Goal: Use online tool/utility: Use online tool/utility

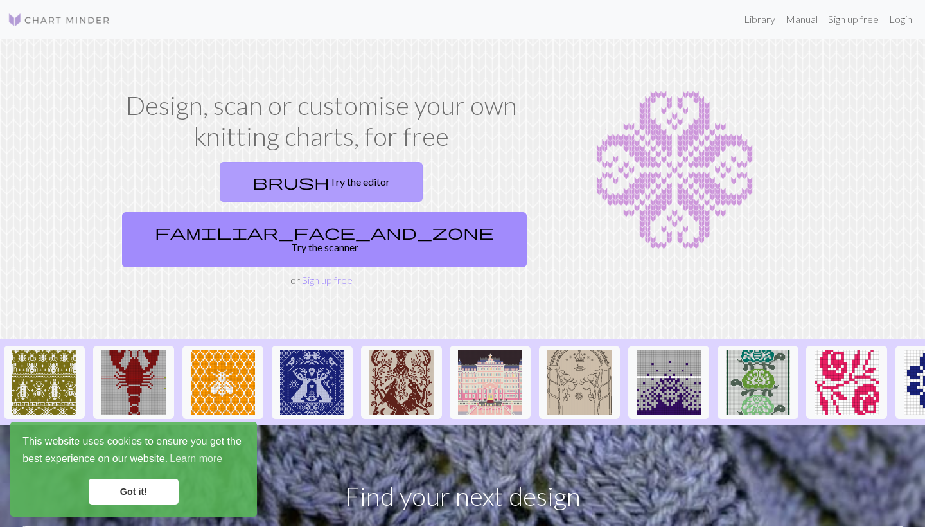
click at [270, 184] on link "brush Try the editor" at bounding box center [321, 182] width 203 height 40
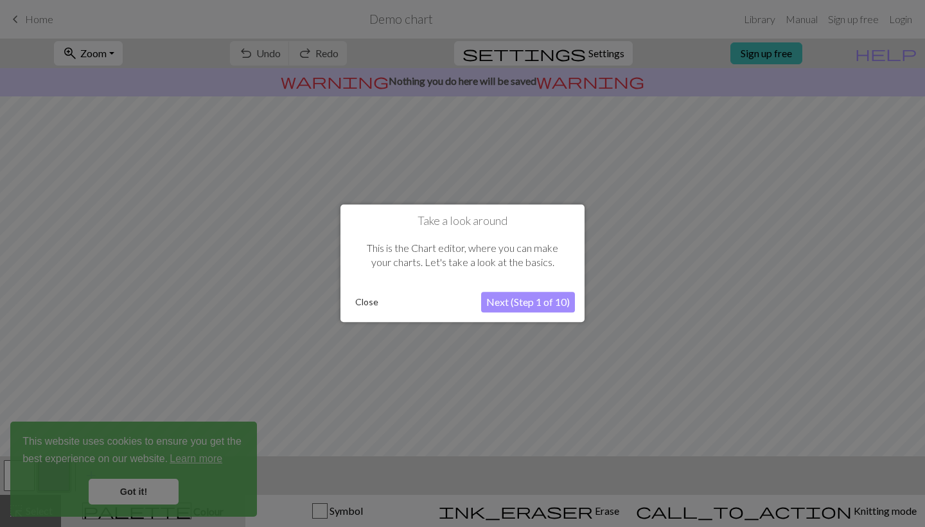
click at [518, 303] on button "Next (Step 1 of 10)" at bounding box center [528, 302] width 94 height 21
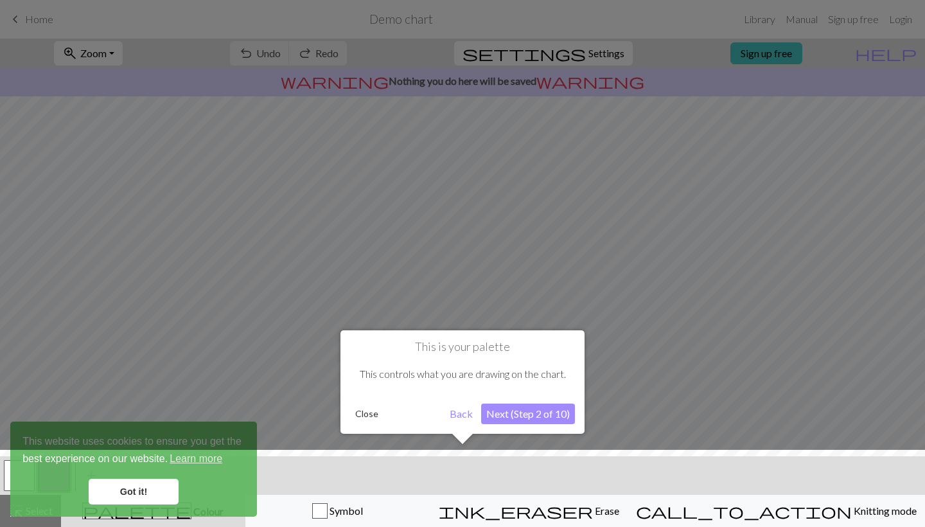
click at [524, 415] on button "Next (Step 2 of 10)" at bounding box center [528, 413] width 94 height 21
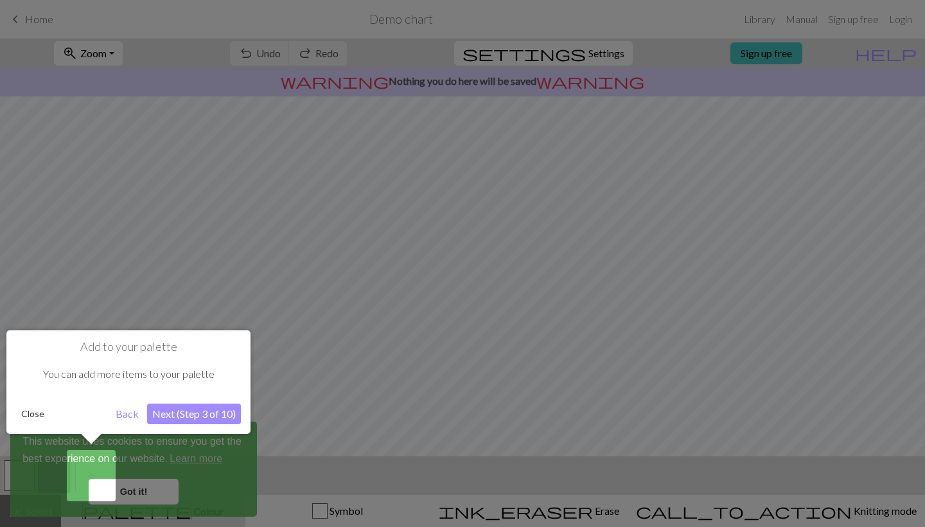
click at [208, 415] on button "Next (Step 3 of 10)" at bounding box center [194, 413] width 94 height 21
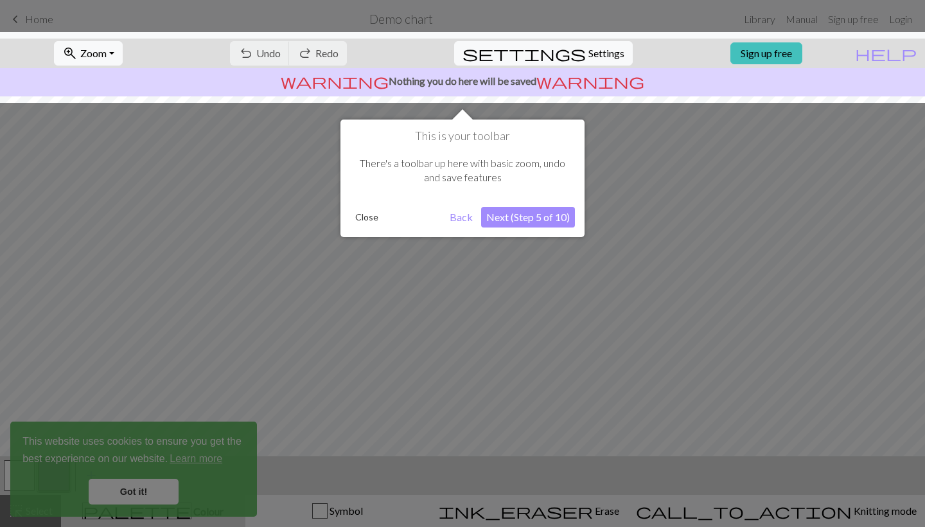
click at [537, 214] on button "Next (Step 5 of 10)" at bounding box center [528, 217] width 94 height 21
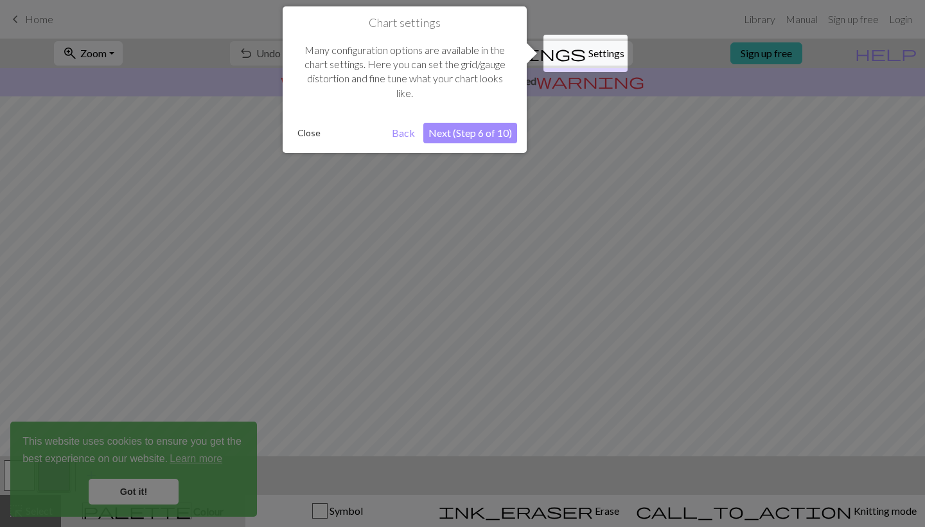
click at [482, 126] on button "Next (Step 6 of 10)" at bounding box center [470, 133] width 94 height 21
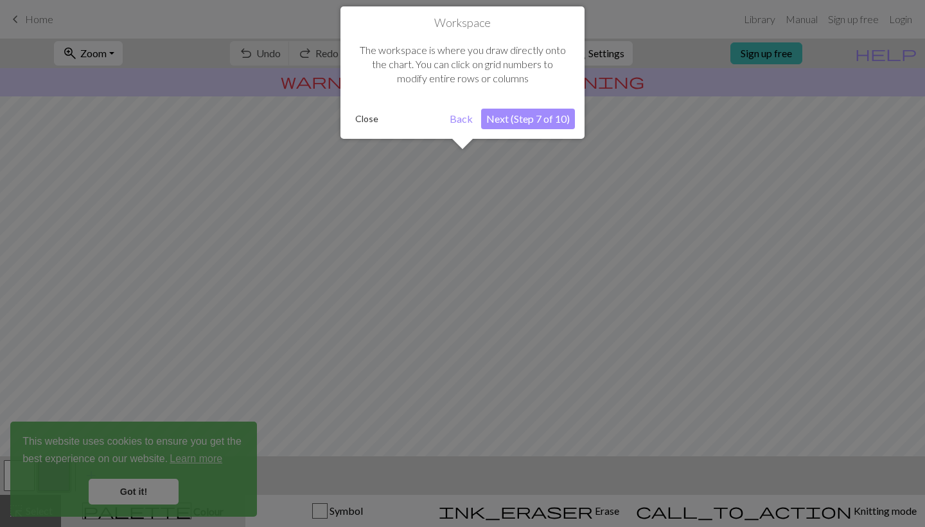
scroll to position [77, 0]
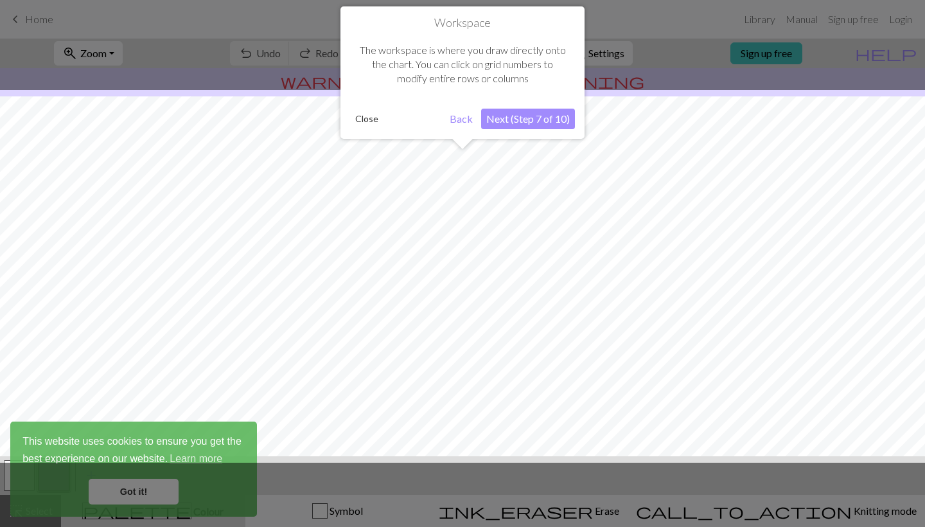
click at [509, 120] on button "Next (Step 7 of 10)" at bounding box center [528, 119] width 94 height 21
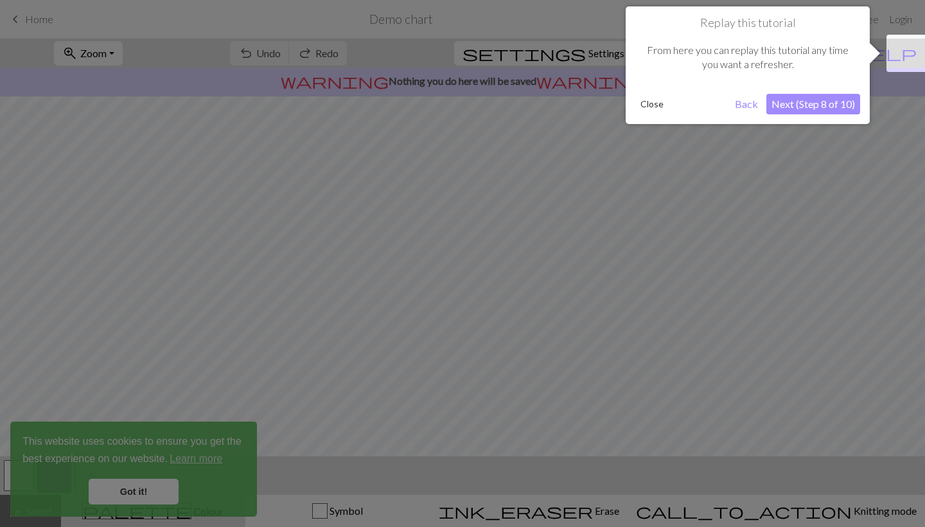
click at [807, 105] on button "Next (Step 8 of 10)" at bounding box center [813, 104] width 94 height 21
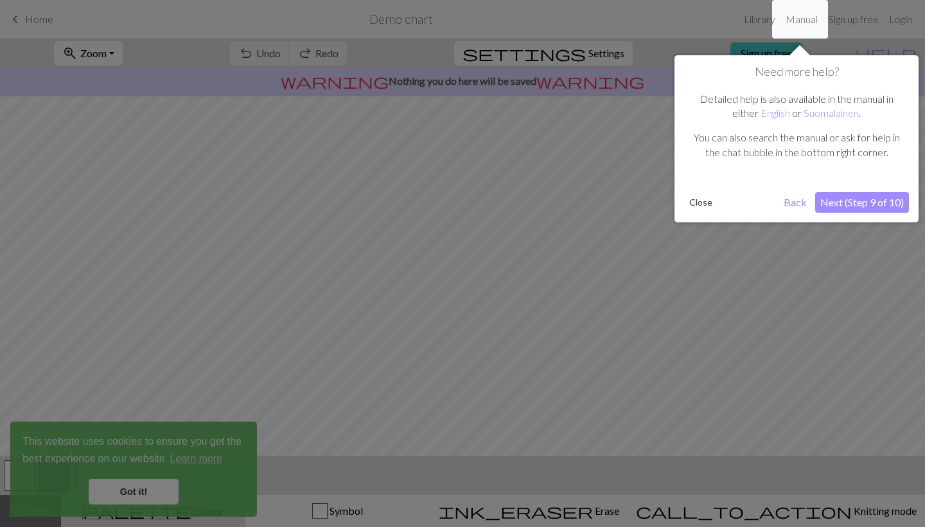
click at [839, 203] on button "Next (Step 9 of 10)" at bounding box center [862, 202] width 94 height 21
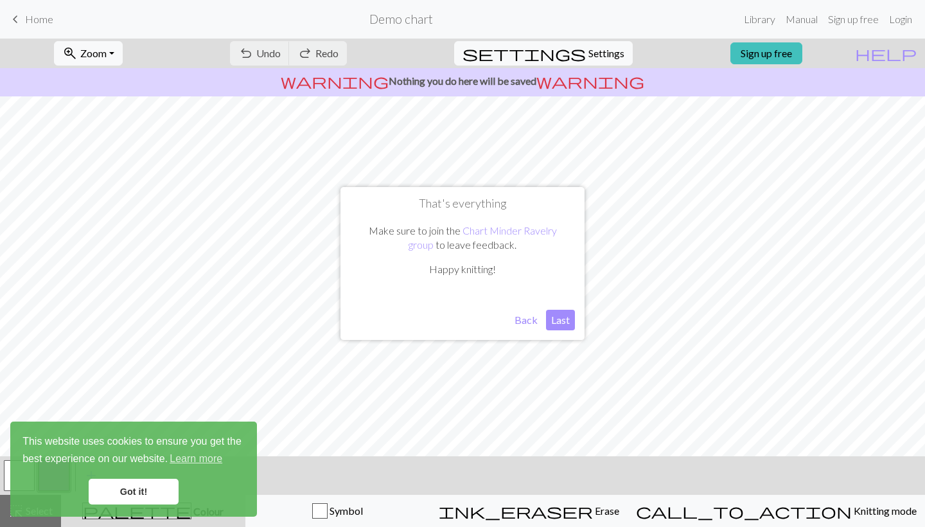
click at [552, 318] on button "Last" at bounding box center [560, 319] width 29 height 21
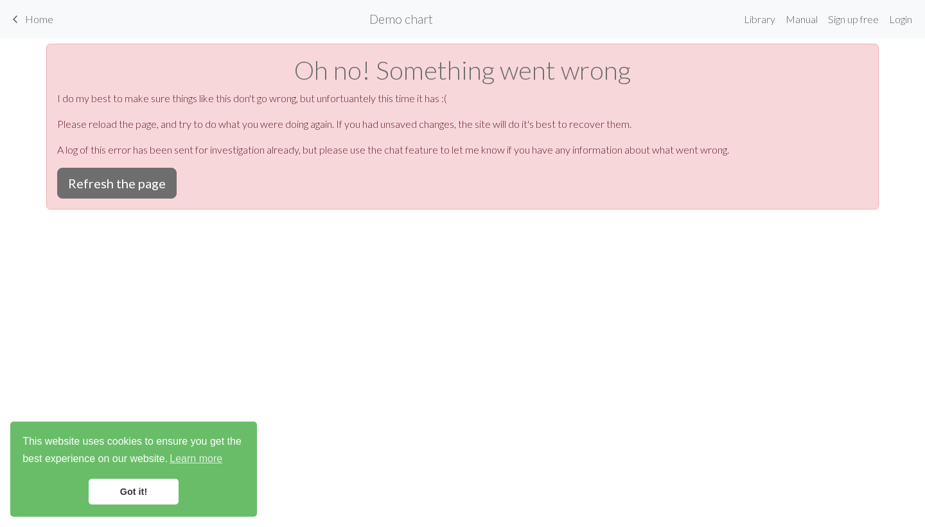
scroll to position [0, 0]
click at [147, 178] on button "Refresh the page" at bounding box center [116, 183] width 119 height 31
click at [36, 20] on span "Home" at bounding box center [39, 19] width 28 height 12
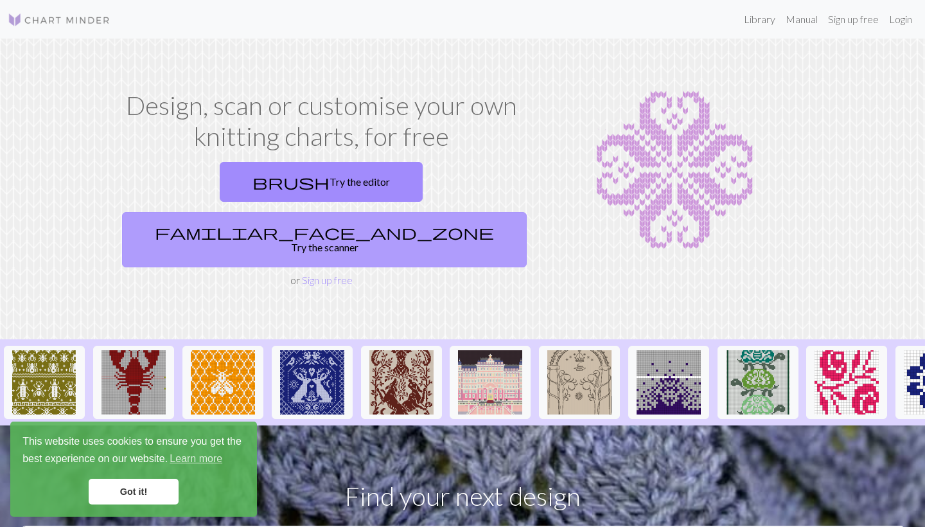
click at [438, 212] on link "familiar_face_and_zone Try the scanner" at bounding box center [324, 239] width 405 height 55
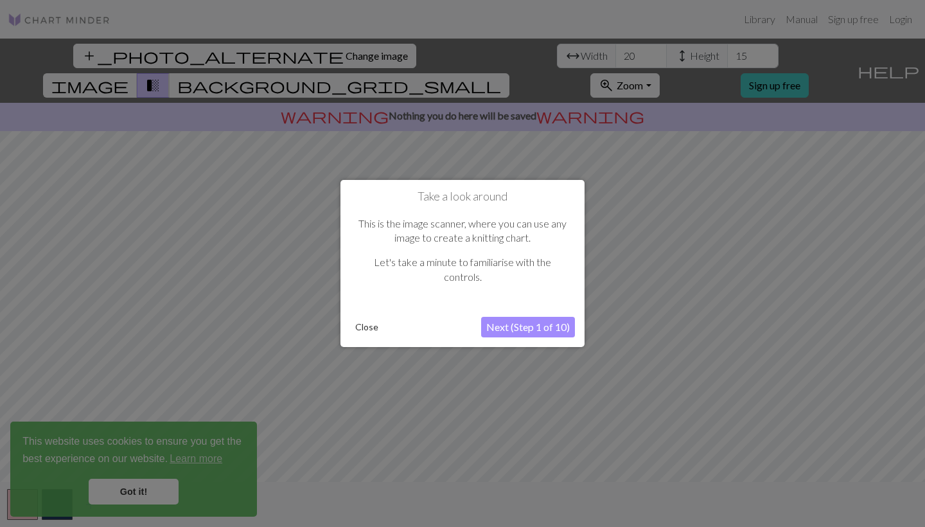
click at [558, 331] on button "Next (Step 1 of 10)" at bounding box center [528, 327] width 94 height 21
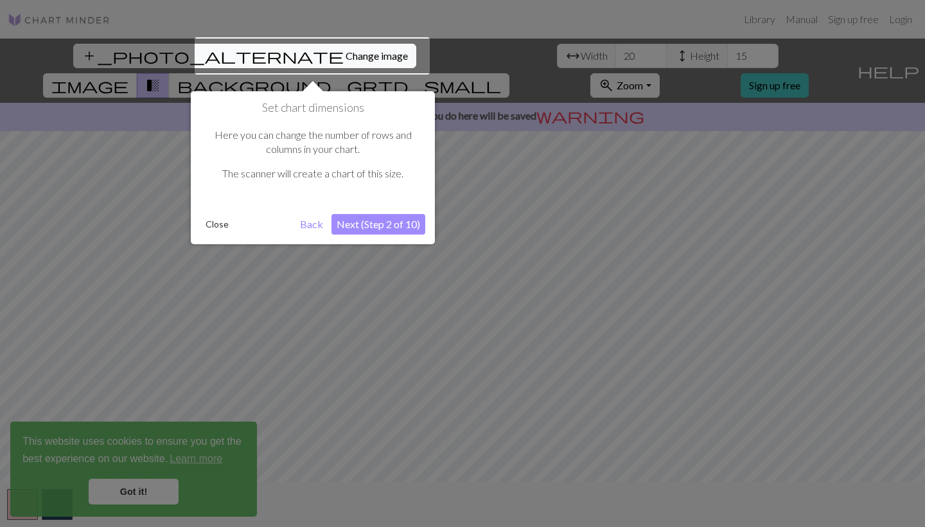
click at [390, 218] on button "Next (Step 2 of 10)" at bounding box center [378, 224] width 94 height 21
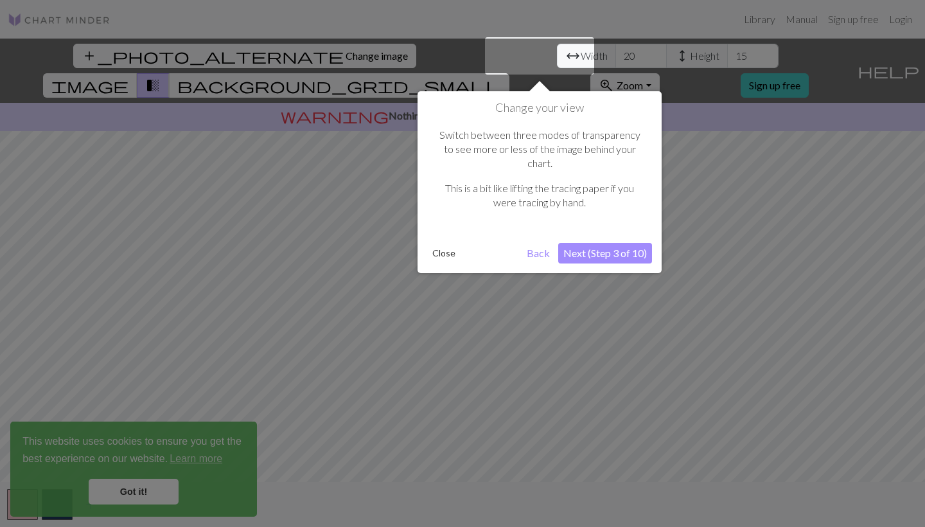
click at [618, 243] on button "Next (Step 3 of 10)" at bounding box center [605, 253] width 94 height 21
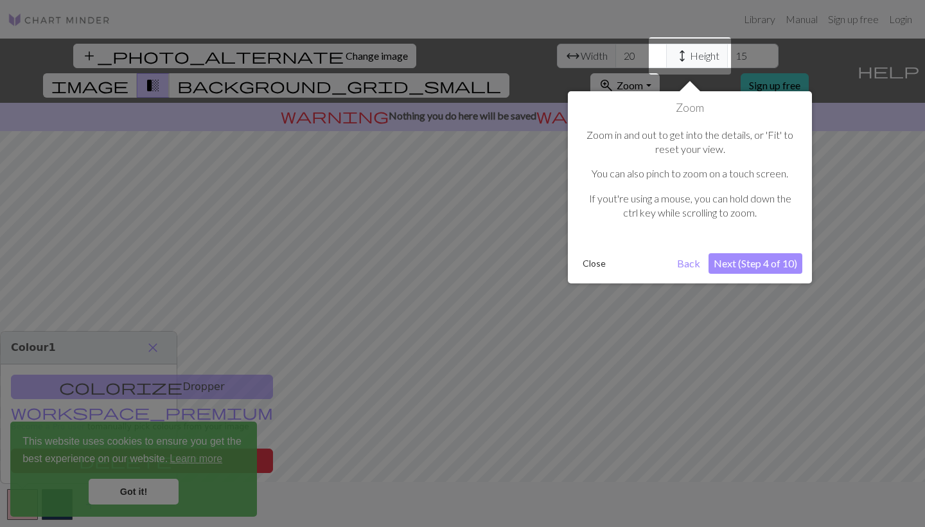
click at [740, 257] on button "Next (Step 4 of 10)" at bounding box center [755, 263] width 94 height 21
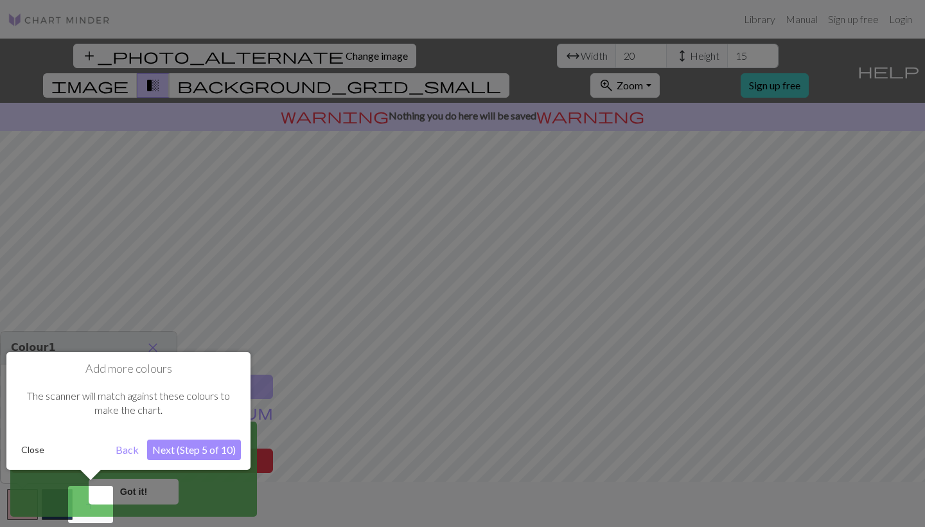
click at [211, 444] on button "Next (Step 5 of 10)" at bounding box center [194, 449] width 94 height 21
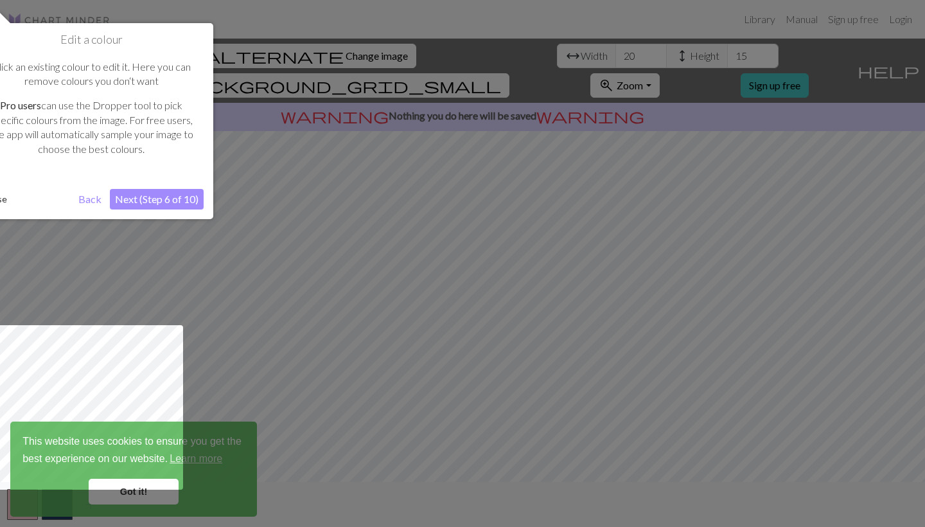
click at [180, 198] on button "Next (Step 6 of 10)" at bounding box center [157, 199] width 94 height 21
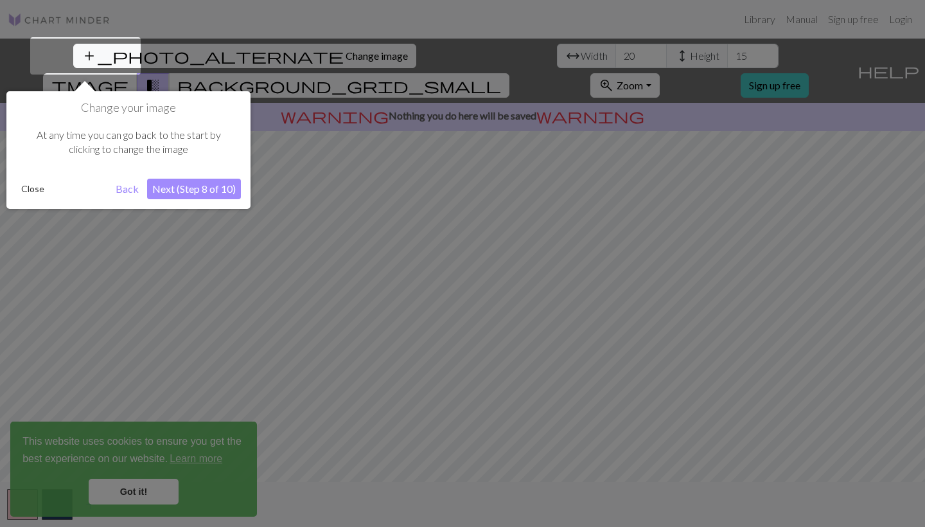
click at [204, 184] on button "Next (Step 8 of 10)" at bounding box center [194, 188] width 94 height 21
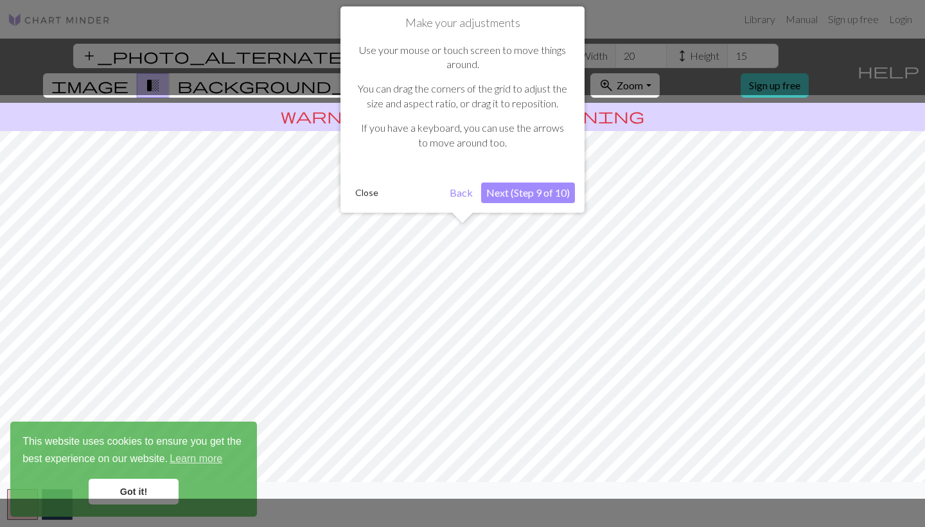
click at [537, 188] on button "Next (Step 9 of 10)" at bounding box center [528, 192] width 94 height 21
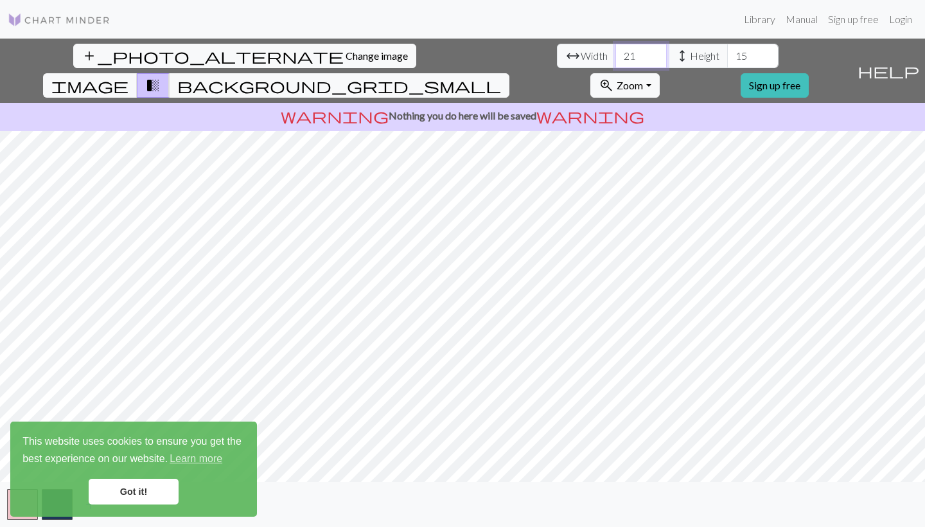
click at [615, 52] on input "21" at bounding box center [640, 56] width 51 height 24
click at [615, 52] on input "22" at bounding box center [640, 56] width 51 height 24
click at [615, 52] on input "23" at bounding box center [640, 56] width 51 height 24
click at [615, 52] on input "24" at bounding box center [640, 56] width 51 height 24
click at [615, 52] on input "25" at bounding box center [640, 56] width 51 height 24
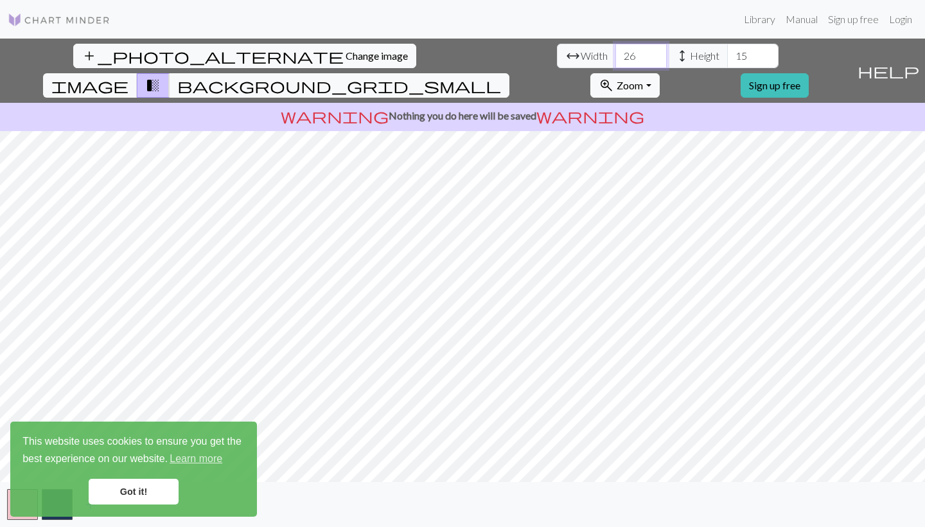
click at [615, 52] on input "26" at bounding box center [640, 56] width 51 height 24
click at [615, 52] on input "27" at bounding box center [640, 56] width 51 height 24
click at [615, 52] on input "28" at bounding box center [640, 56] width 51 height 24
click at [615, 52] on input "29" at bounding box center [640, 56] width 51 height 24
click at [615, 52] on input "30" at bounding box center [640, 56] width 51 height 24
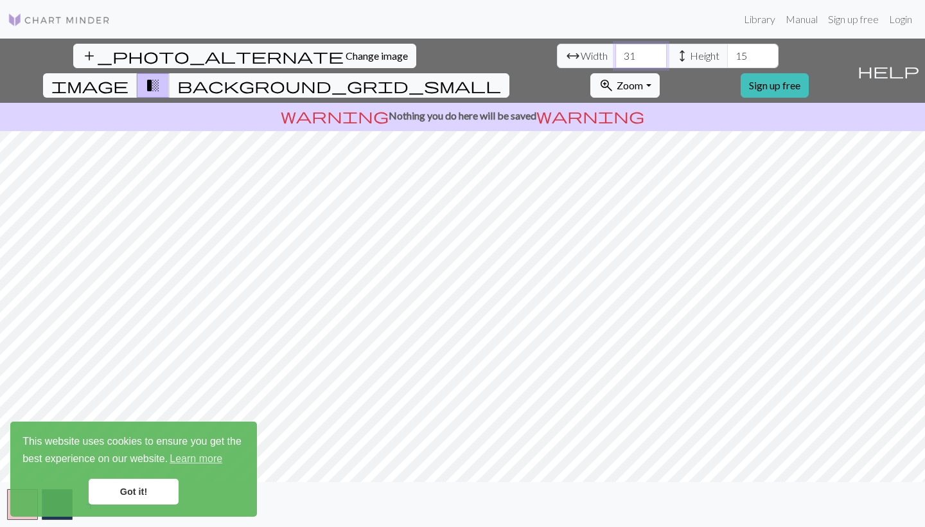
click at [615, 52] on input "31" at bounding box center [640, 56] width 51 height 24
click at [615, 52] on input "32" at bounding box center [640, 56] width 51 height 24
click at [615, 52] on input "33" at bounding box center [640, 56] width 51 height 24
click at [615, 52] on input "34" at bounding box center [640, 56] width 51 height 24
click at [615, 52] on input "35" at bounding box center [640, 56] width 51 height 24
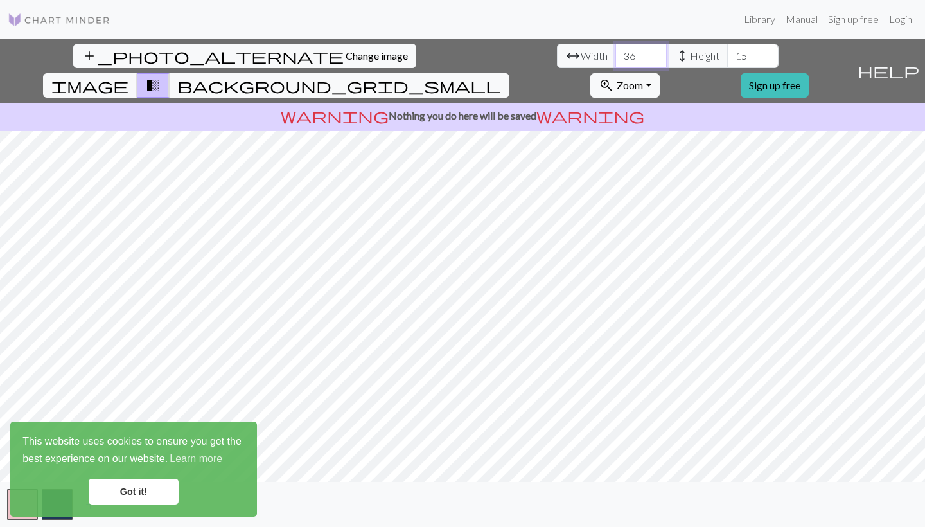
click at [615, 52] on input "36" at bounding box center [640, 56] width 51 height 24
click at [615, 52] on input "37" at bounding box center [640, 56] width 51 height 24
click at [615, 52] on input "38" at bounding box center [640, 56] width 51 height 24
click at [615, 52] on input "39" at bounding box center [640, 56] width 51 height 24
click at [615, 52] on input "40" at bounding box center [640, 56] width 51 height 24
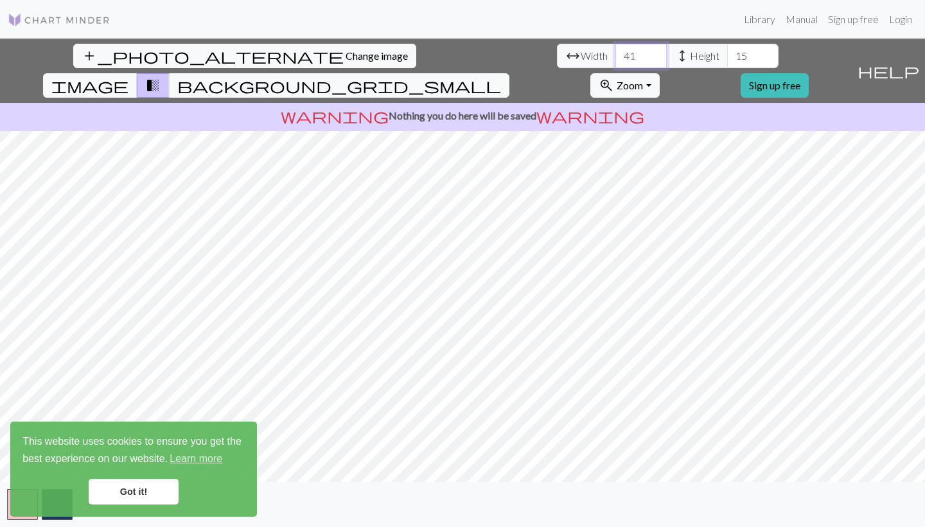
click at [615, 52] on input "41" at bounding box center [640, 56] width 51 height 24
click at [615, 52] on input "42" at bounding box center [640, 56] width 51 height 24
click at [615, 52] on input "43" at bounding box center [640, 56] width 51 height 24
click at [615, 52] on input "44" at bounding box center [640, 56] width 51 height 24
type input "4"
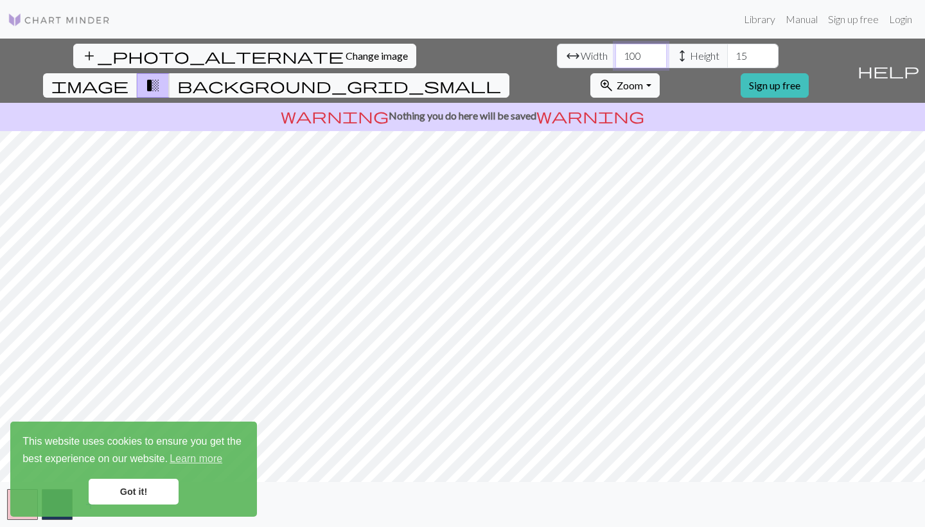
type input "100"
click at [727, 53] on input "15" at bounding box center [752, 56] width 51 height 24
type input "1"
type input "5"
type input "70"
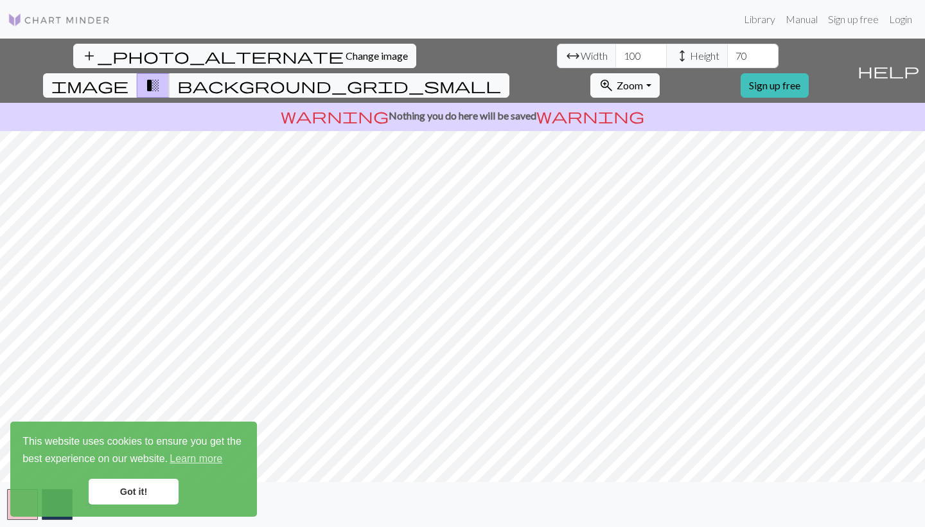
click at [466, 490] on div "add_photo_alternate Change image arrow_range Width 100 height Height 70 image t…" at bounding box center [462, 283] width 925 height 488
click at [615, 49] on input "100" at bounding box center [640, 56] width 51 height 24
type input "120"
click at [462, 487] on div "add_photo_alternate Change image arrow_range Width 120 height Height 70 image t…" at bounding box center [462, 283] width 925 height 488
click at [501, 76] on span "background_grid_small" at bounding box center [339, 85] width 324 height 18
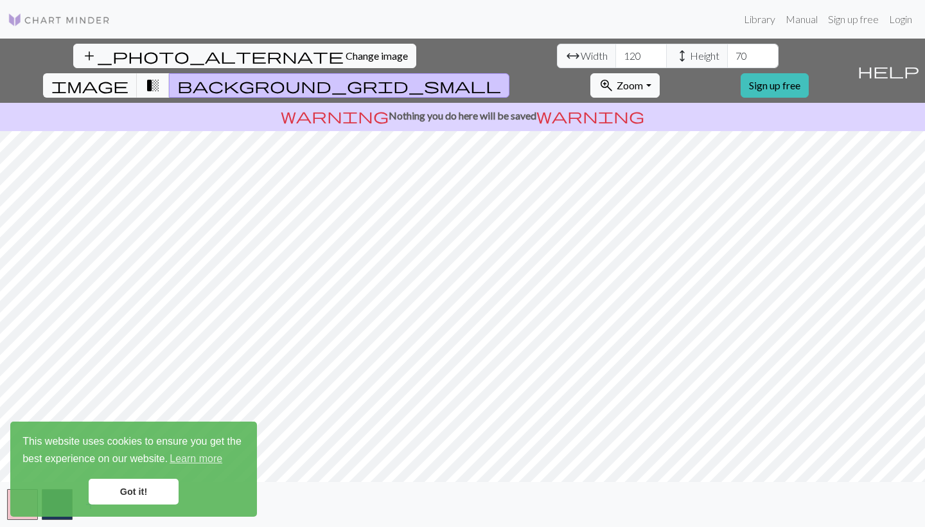
click at [161, 76] on span "transition_fade" at bounding box center [152, 85] width 15 height 18
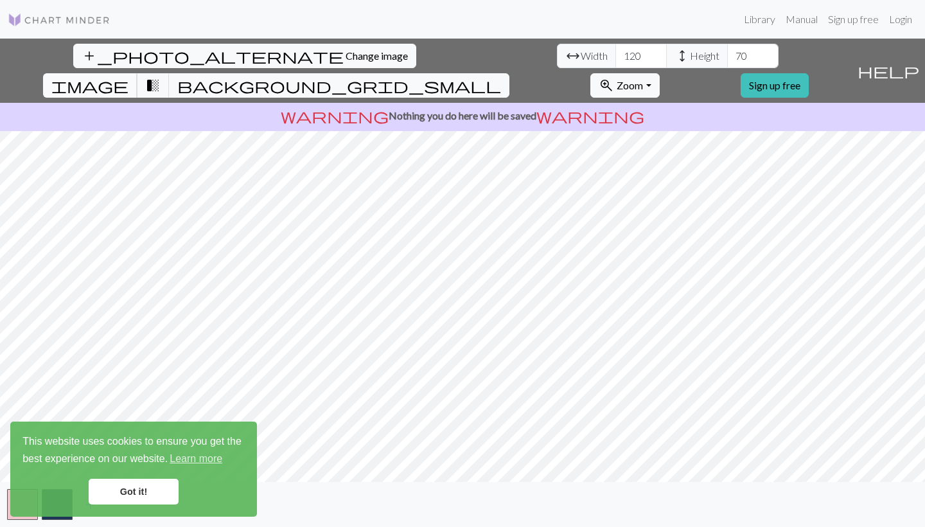
click at [137, 73] on button "image" at bounding box center [90, 85] width 94 height 24
click at [161, 76] on span "transition_fade" at bounding box center [152, 85] width 15 height 18
click at [501, 76] on span "background_grid_small" at bounding box center [339, 85] width 324 height 18
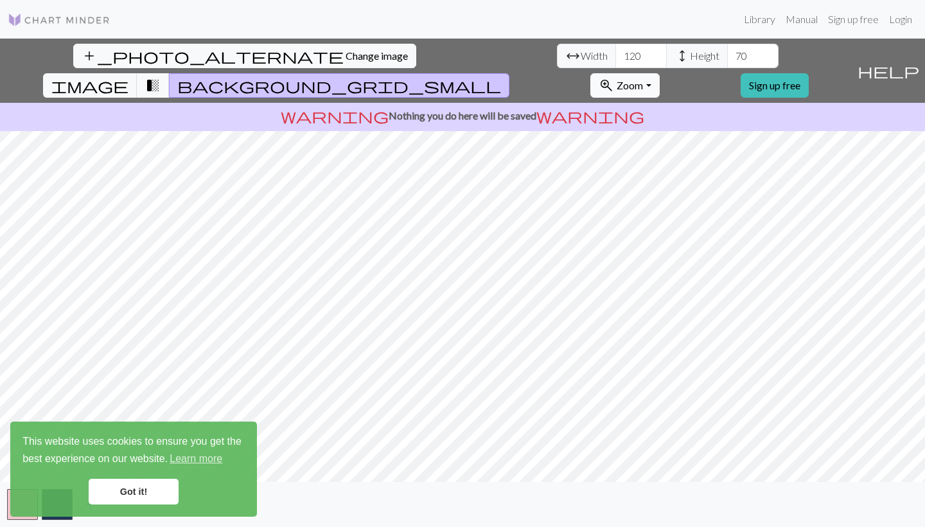
click at [659, 73] on button "zoom_in Zoom Zoom" at bounding box center [624, 85] width 69 height 24
click at [692, 176] on button "50%" at bounding box center [641, 186] width 101 height 21
click at [659, 73] on button "zoom_in Zoom Zoom" at bounding box center [624, 85] width 69 height 24
click at [692, 196] on button "100%" at bounding box center [641, 206] width 101 height 21
click at [150, 484] on link "Got it!" at bounding box center [134, 491] width 90 height 26
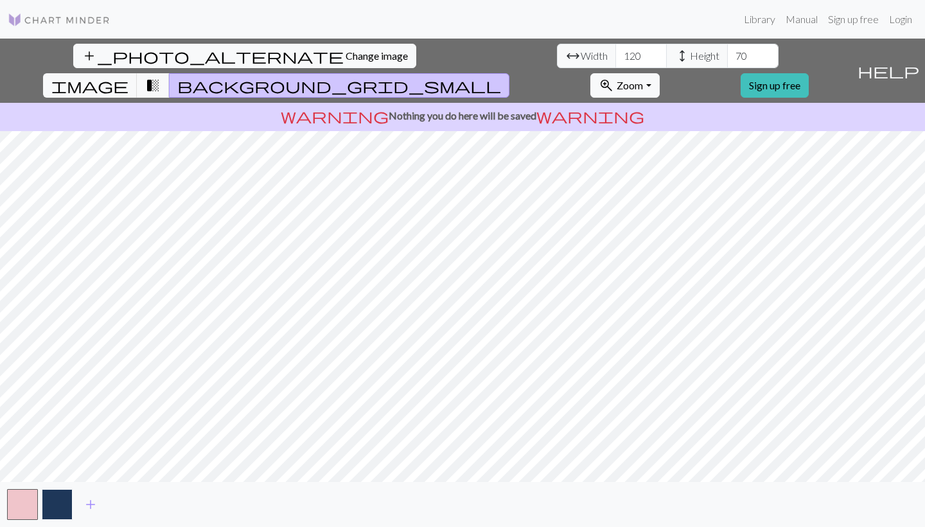
click at [57, 505] on button "button" at bounding box center [57, 504] width 31 height 31
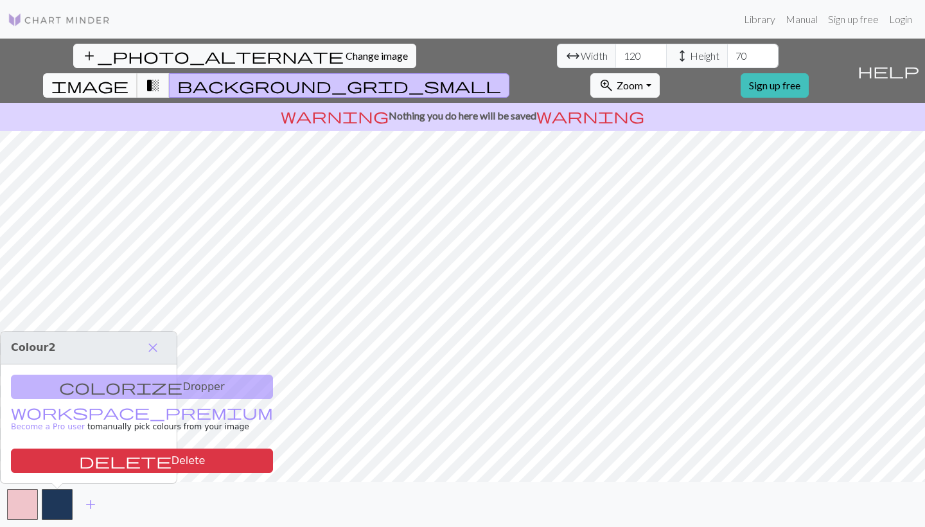
click at [128, 76] on span "image" at bounding box center [89, 85] width 77 height 18
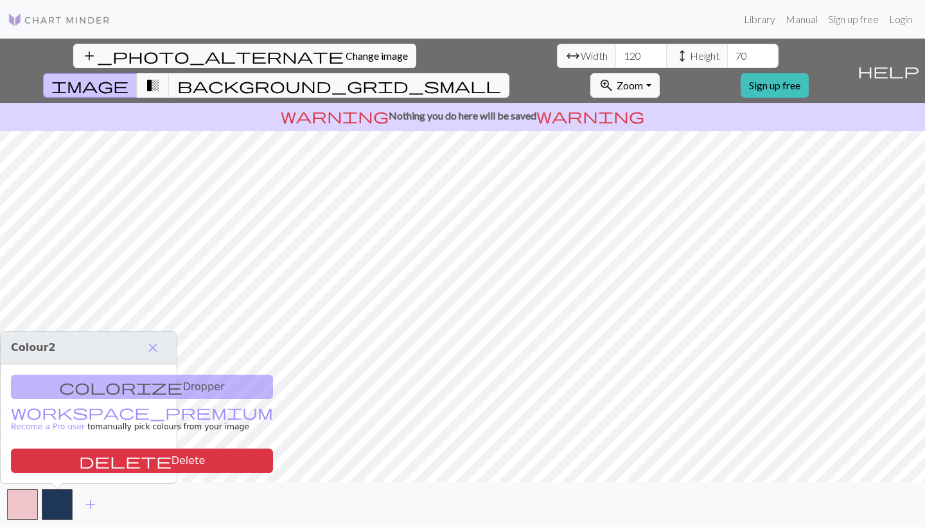
click at [89, 385] on div "colorize Dropper workspace_premium Become a Pro user to manually pick colours f…" at bounding box center [89, 423] width 176 height 119
click at [108, 383] on div "colorize Dropper workspace_premium Become a Pro user to manually pick colours f…" at bounding box center [89, 423] width 176 height 119
click at [28, 490] on button "button" at bounding box center [22, 504] width 31 height 31
click at [56, 497] on button "button" at bounding box center [57, 504] width 31 height 31
click at [26, 503] on button "button" at bounding box center [22, 504] width 31 height 31
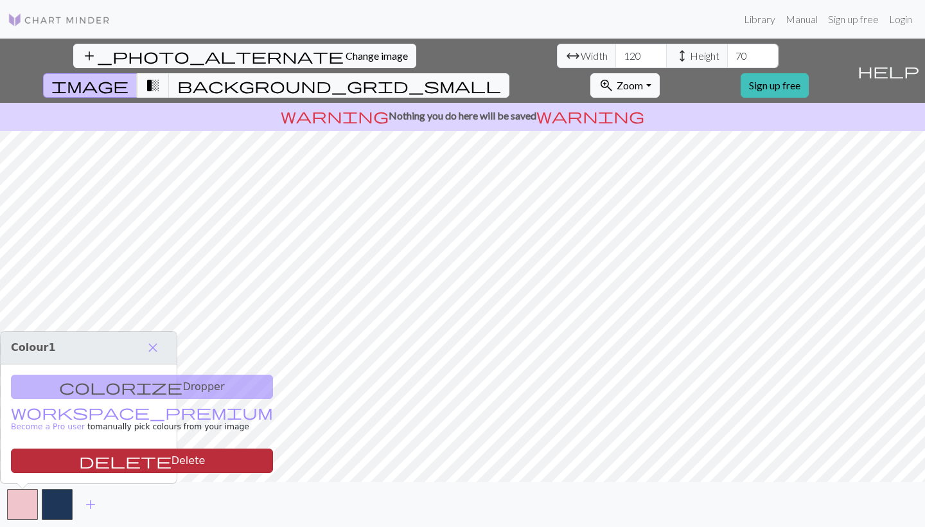
click at [128, 451] on button "delete Delete" at bounding box center [142, 460] width 262 height 24
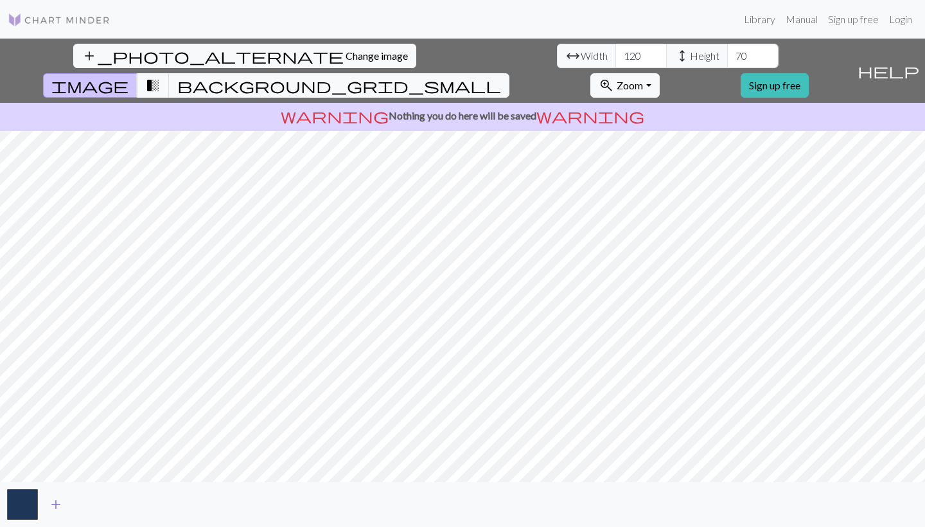
click at [57, 503] on span "add" at bounding box center [55, 504] width 15 height 18
click at [30, 499] on button "button" at bounding box center [22, 504] width 31 height 31
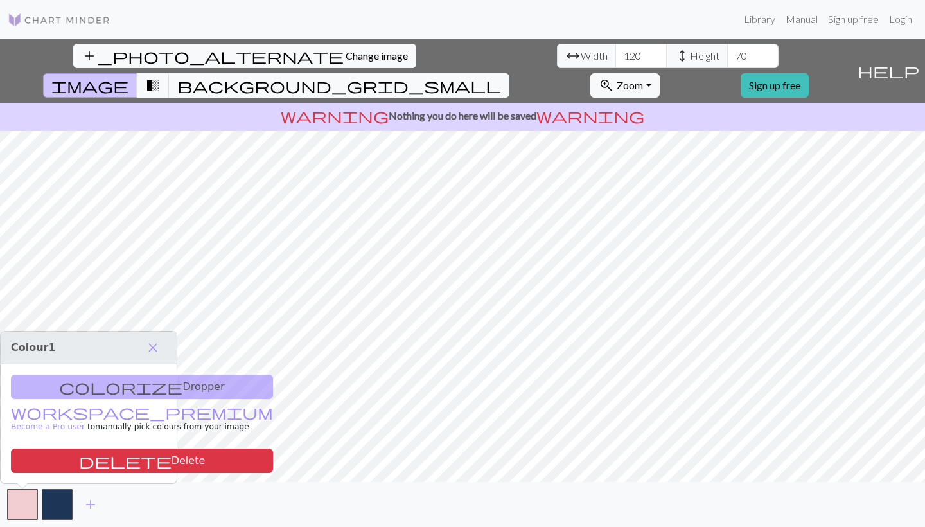
click at [112, 390] on div "colorize Dropper workspace_premium Become a Pro user to manually pick colours f…" at bounding box center [89, 423] width 176 height 119
click at [213, 382] on body "This website uses cookies to ensure you get the best experience on our website.…" at bounding box center [462, 263] width 925 height 527
click at [147, 390] on div "colorize Dropper workspace_premium Become a Pro user to manually pick colours f…" at bounding box center [89, 423] width 176 height 119
click at [142, 388] on div "colorize Dropper workspace_premium Become a Pro user to manually pick colours f…" at bounding box center [89, 423] width 176 height 119
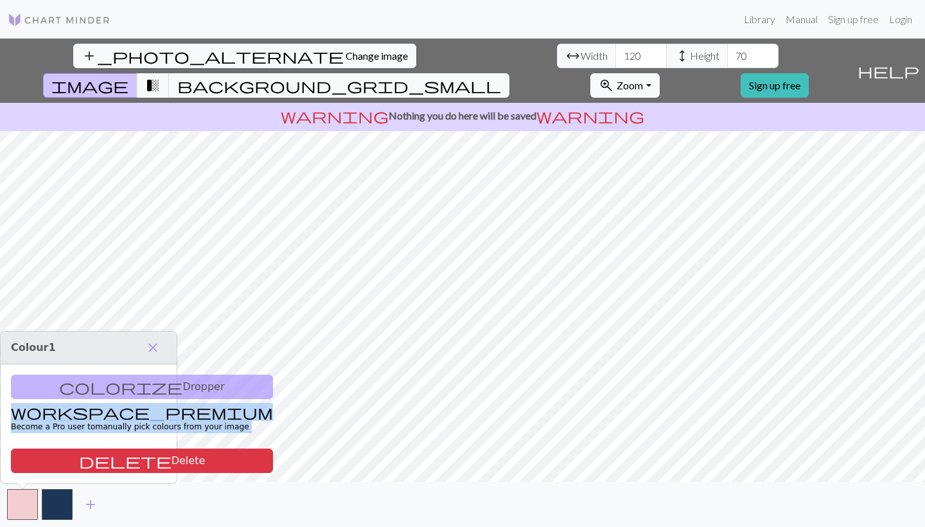
click at [142, 388] on div "colorize Dropper workspace_premium Become a Pro user to manually pick colours f…" at bounding box center [89, 423] width 176 height 119
click at [161, 76] on span "transition_fade" at bounding box center [152, 85] width 15 height 18
click at [509, 73] on button "background_grid_small" at bounding box center [339, 85] width 340 height 24
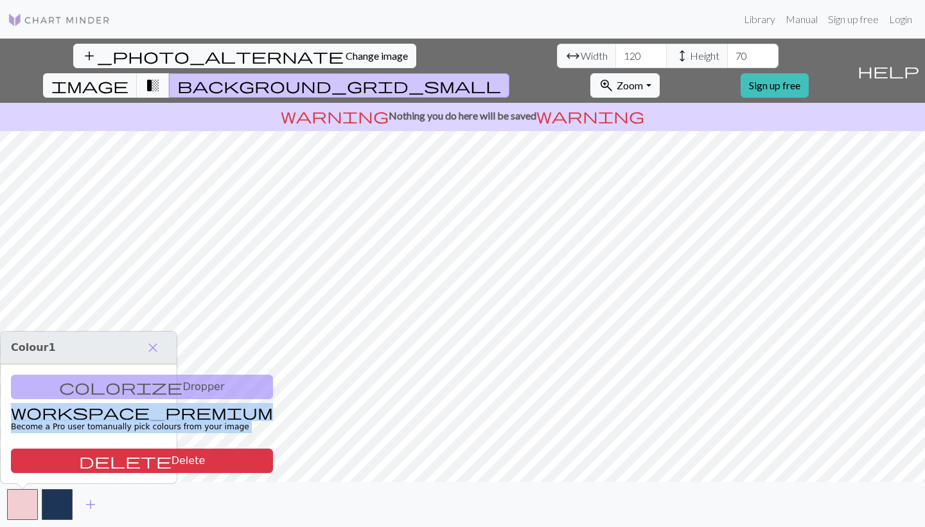
click at [161, 76] on span "transition_fade" at bounding box center [152, 85] width 15 height 18
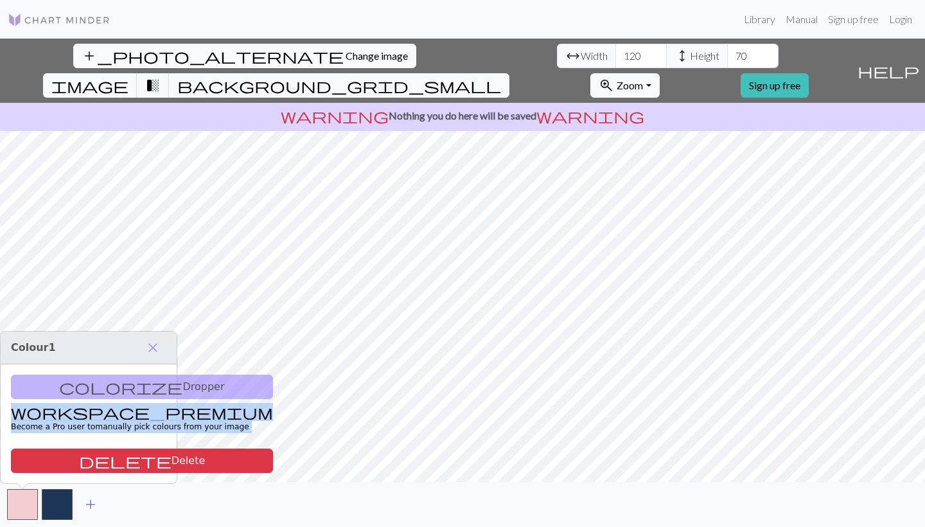
click at [97, 509] on span "add" at bounding box center [90, 504] width 15 height 18
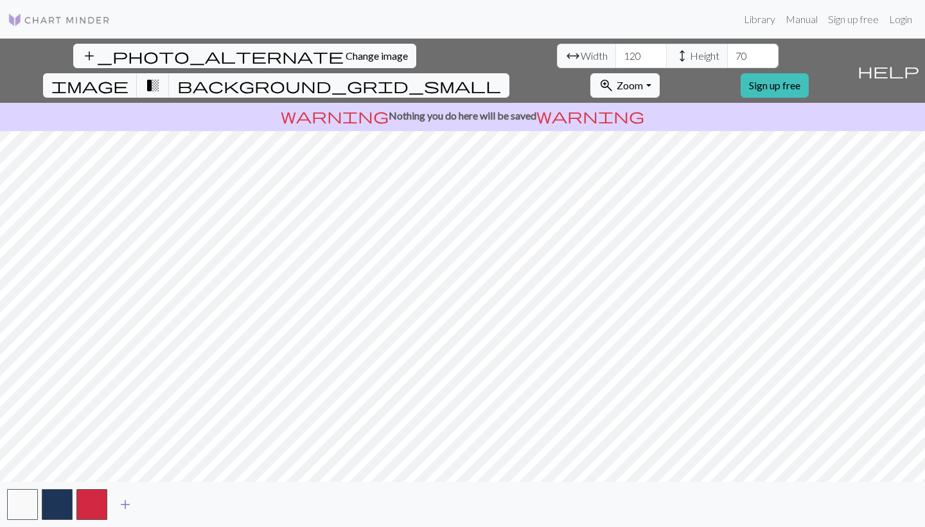
click at [125, 504] on span "add" at bounding box center [125, 504] width 15 height 18
click at [135, 511] on button "button" at bounding box center [126, 504] width 31 height 31
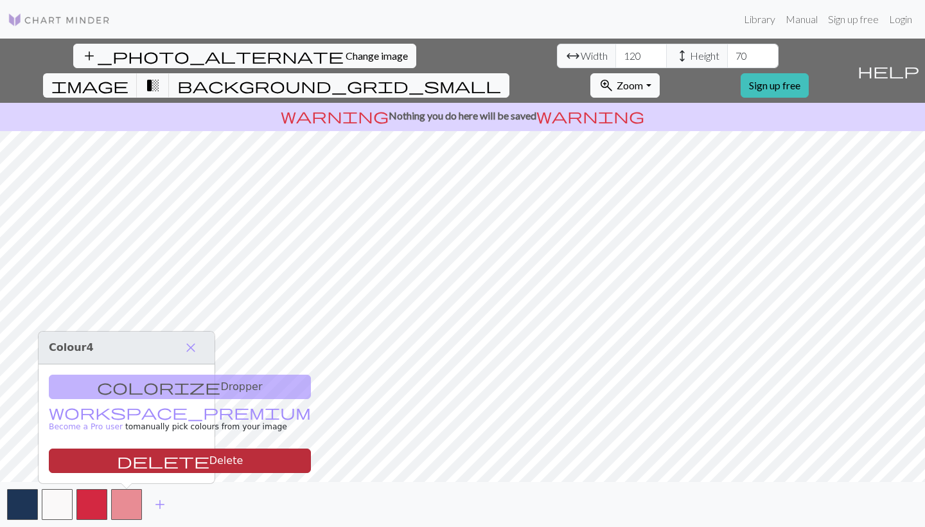
click at [159, 459] on button "delete Delete" at bounding box center [180, 460] width 262 height 24
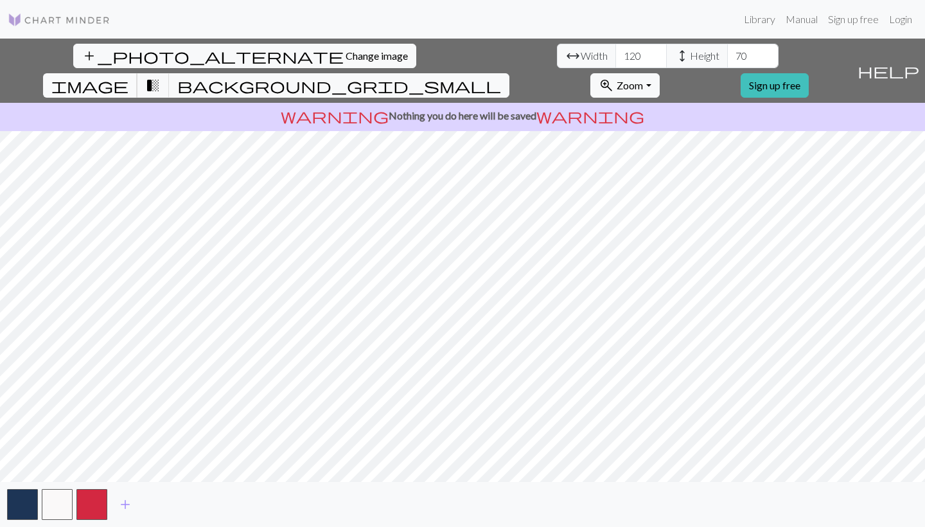
click at [128, 76] on span "image" at bounding box center [89, 85] width 77 height 18
click at [170, 73] on button "transition_fade" at bounding box center [153, 85] width 33 height 24
click at [137, 73] on button "image" at bounding box center [90, 85] width 94 height 24
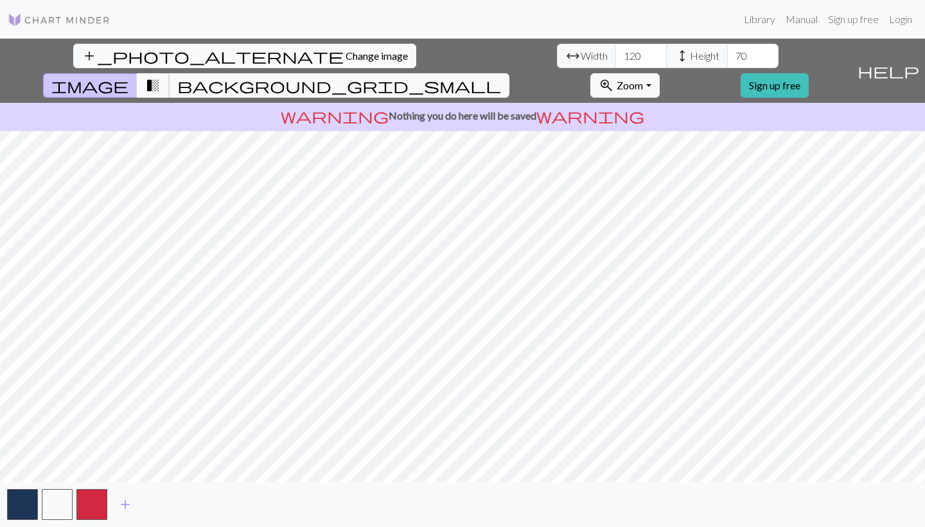
click at [170, 73] on button "transition_fade" at bounding box center [153, 85] width 33 height 24
click at [60, 507] on button "button" at bounding box center [57, 504] width 31 height 31
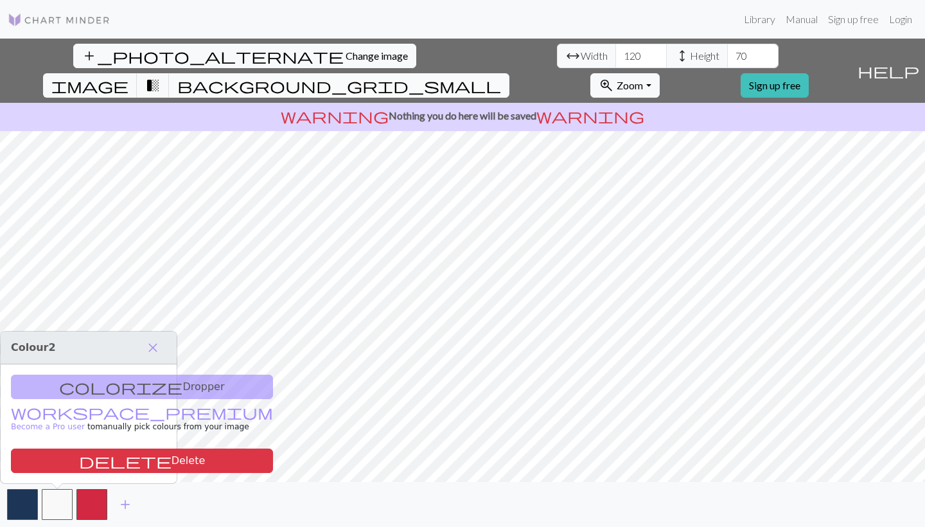
click at [501, 76] on span "background_grid_small" at bounding box center [339, 85] width 324 height 18
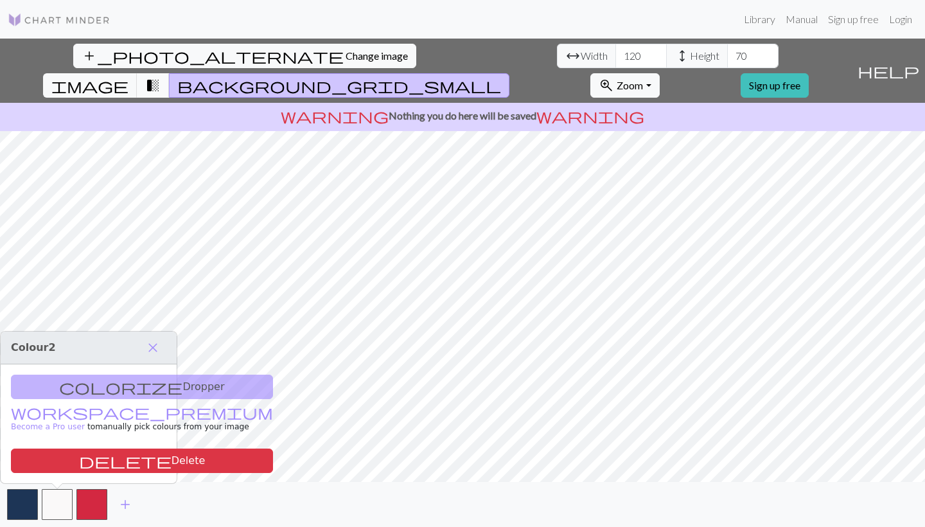
click at [170, 73] on button "transition_fade" at bounding box center [153, 85] width 33 height 24
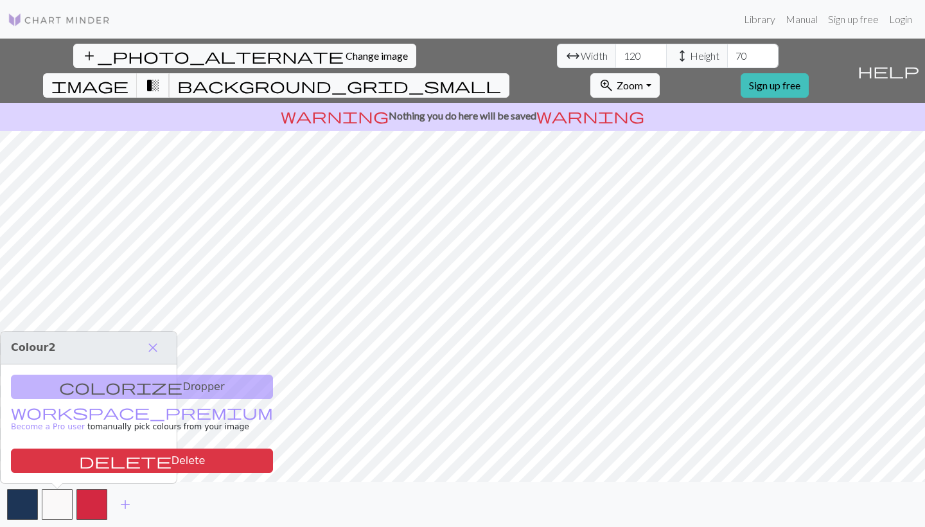
click at [161, 76] on span "transition_fade" at bounding box center [152, 85] width 15 height 18
click at [128, 76] on span "image" at bounding box center [89, 85] width 77 height 18
click at [161, 76] on span "transition_fade" at bounding box center [152, 85] width 15 height 18
click at [501, 76] on span "background_grid_small" at bounding box center [339, 85] width 324 height 18
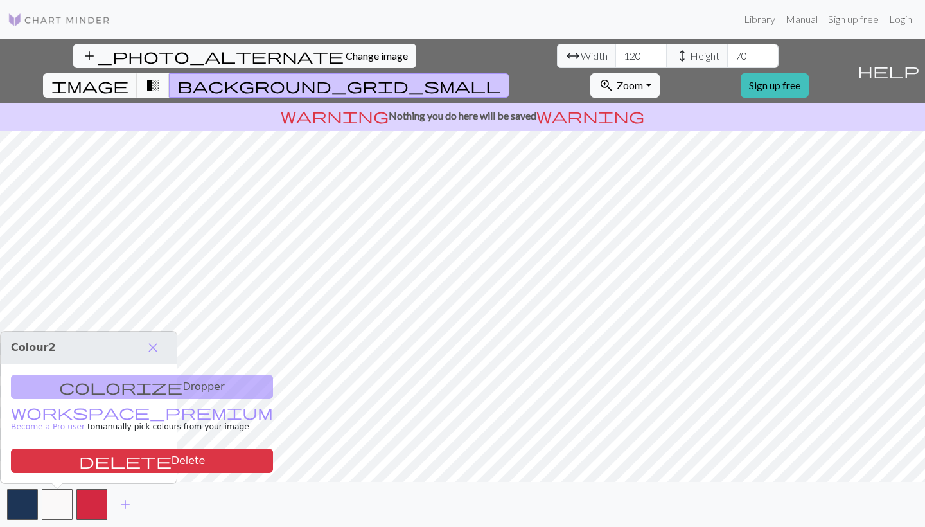
click at [161, 76] on span "transition_fade" at bounding box center [152, 85] width 15 height 18
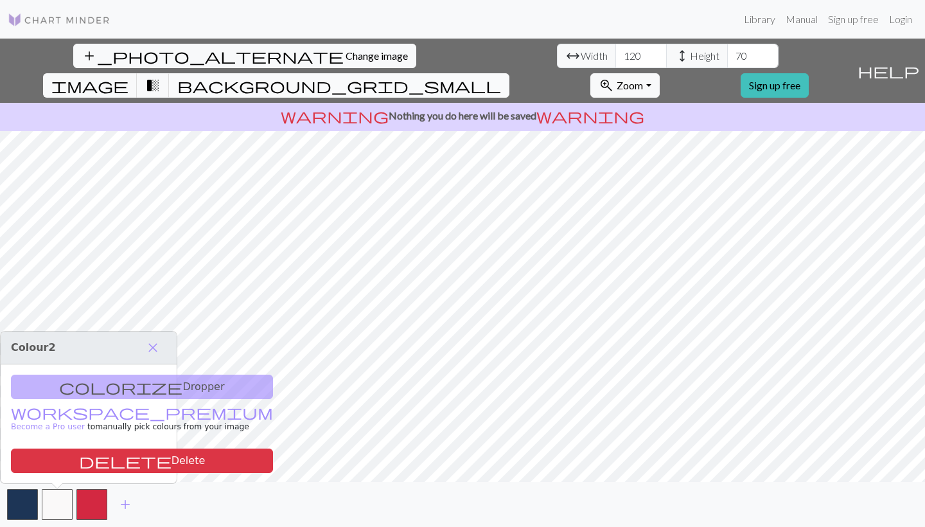
click at [501, 76] on span "background_grid_small" at bounding box center [339, 85] width 324 height 18
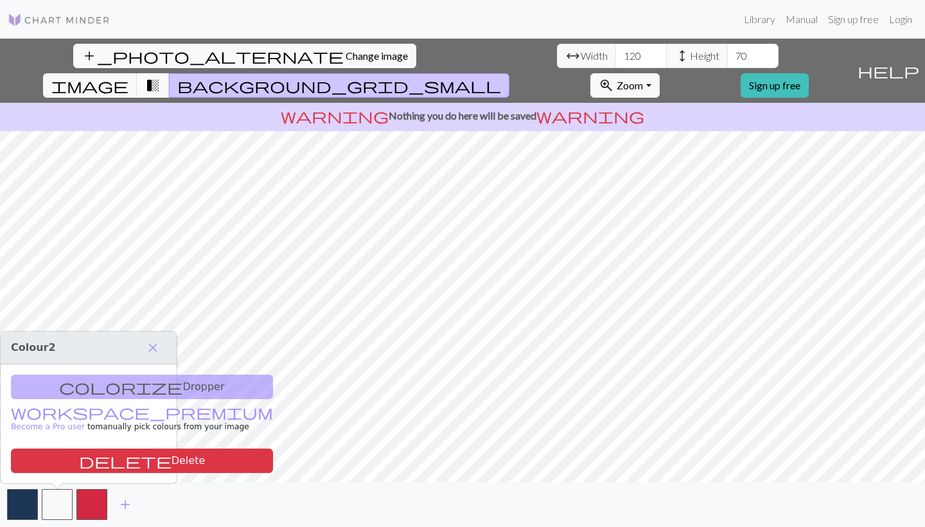
click at [170, 73] on button "transition_fade" at bounding box center [153, 85] width 33 height 24
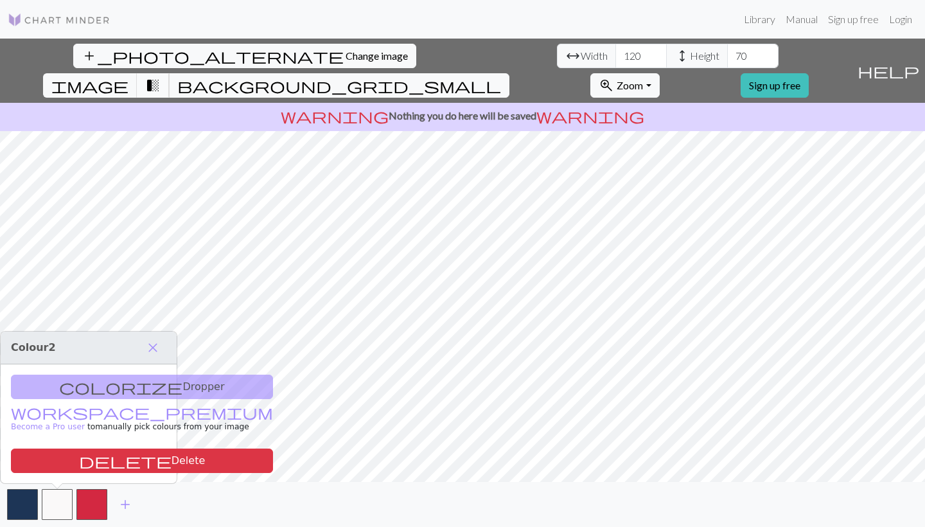
click at [170, 73] on button "transition_fade" at bounding box center [153, 85] width 33 height 24
click at [161, 76] on span "transition_fade" at bounding box center [152, 85] width 15 height 18
